Goal: Navigation & Orientation: Find specific page/section

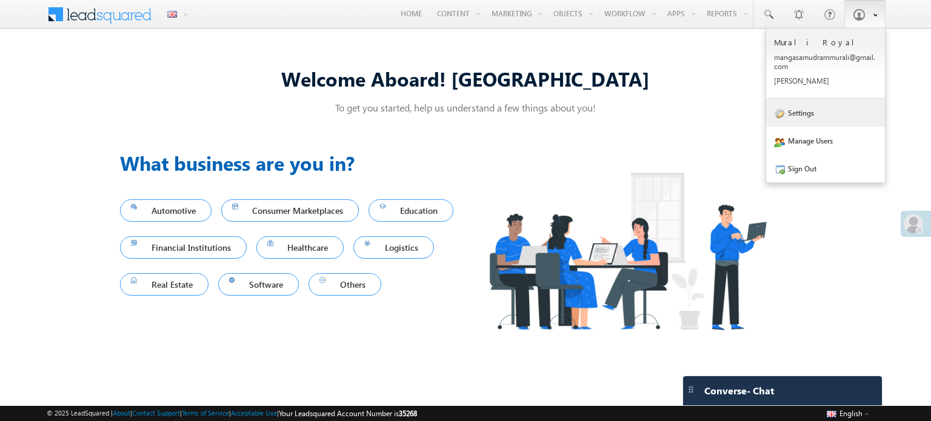
click at [844, 113] on link "Settings" at bounding box center [825, 113] width 119 height 28
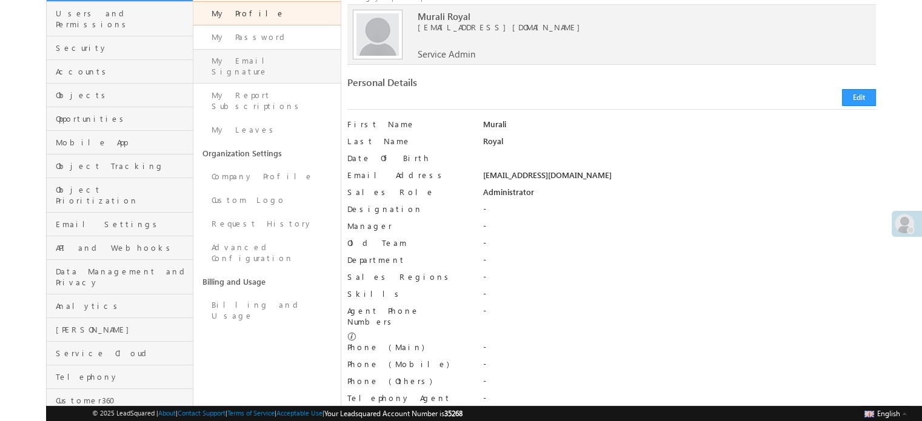
scroll to position [114, 0]
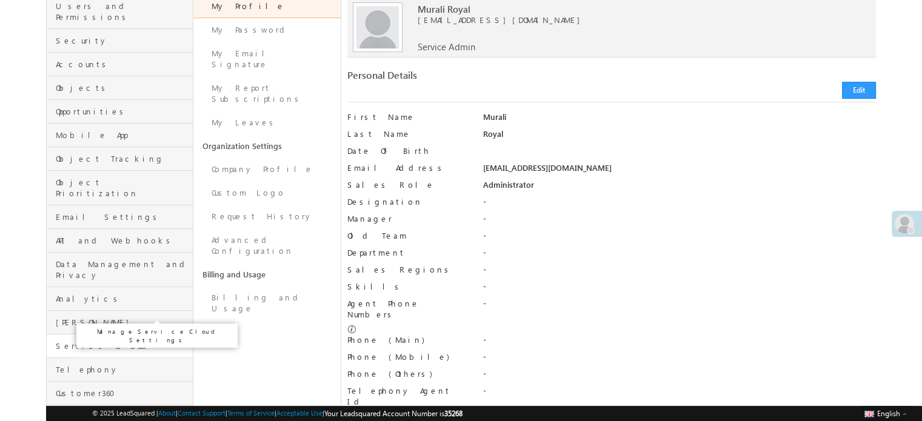
click at [95, 341] on span "Service Cloud" at bounding box center [123, 346] width 134 height 11
